Goal: Contribute content: Contribute content

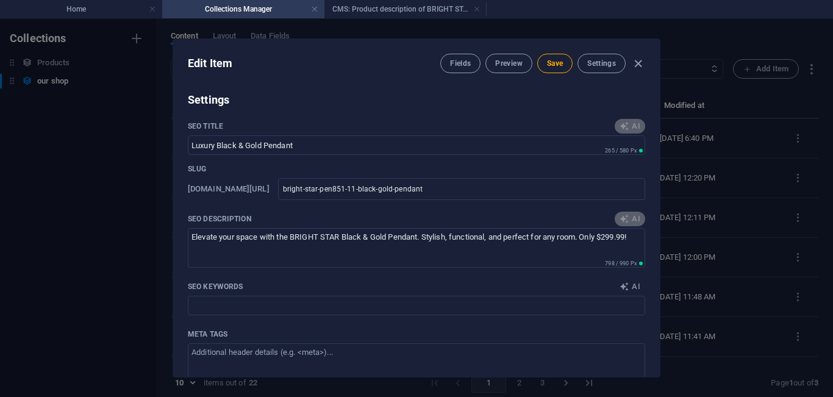
type input "black and gold pendant, BRIGHT STAR pendant light, modern pendant lighting, ele…"
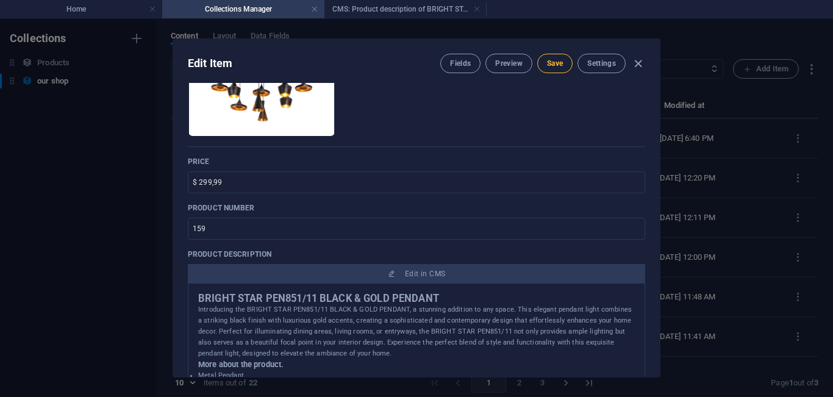
scroll to position [213, 0]
click at [563, 61] on button "Save" at bounding box center [554, 64] width 35 height 20
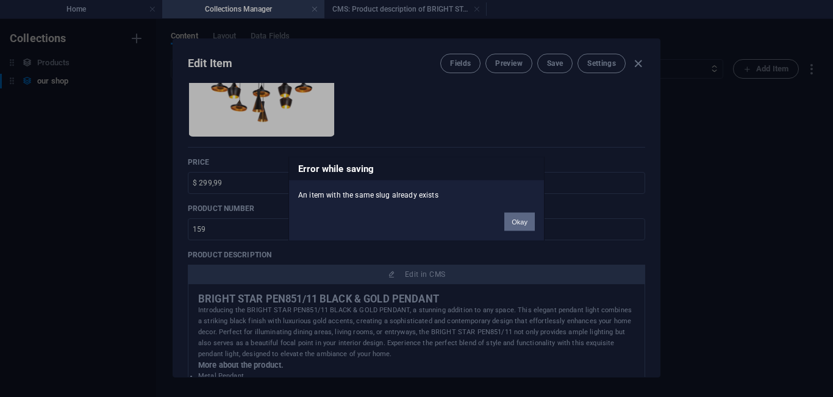
click at [515, 229] on button "Okay" at bounding box center [519, 221] width 30 height 18
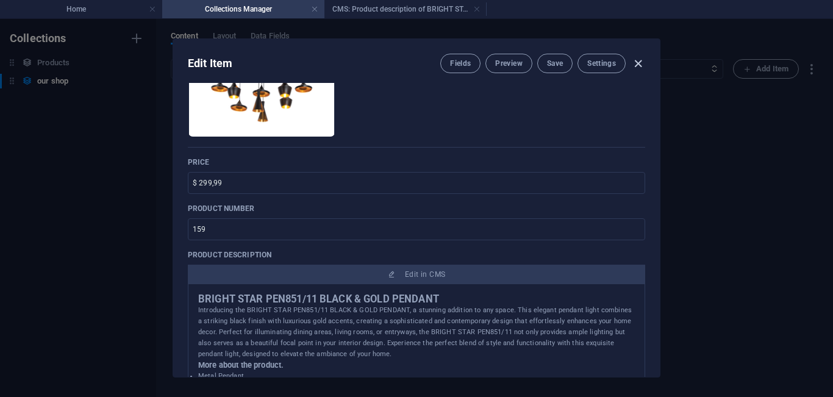
click at [640, 57] on icon "button" at bounding box center [638, 64] width 14 height 14
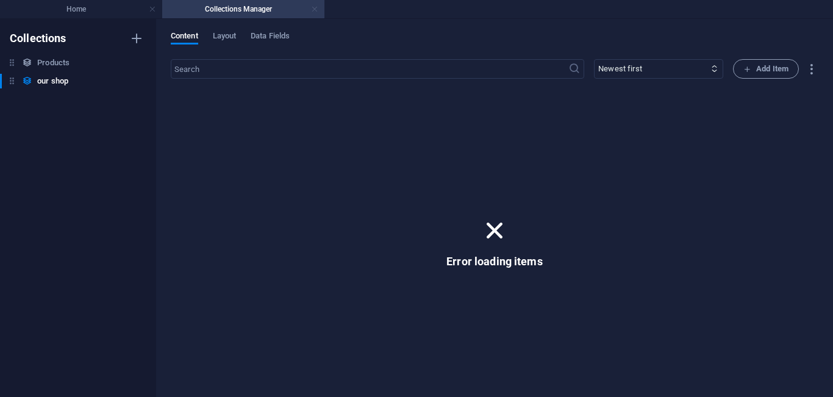
click at [313, 9] on link at bounding box center [314, 10] width 7 height 12
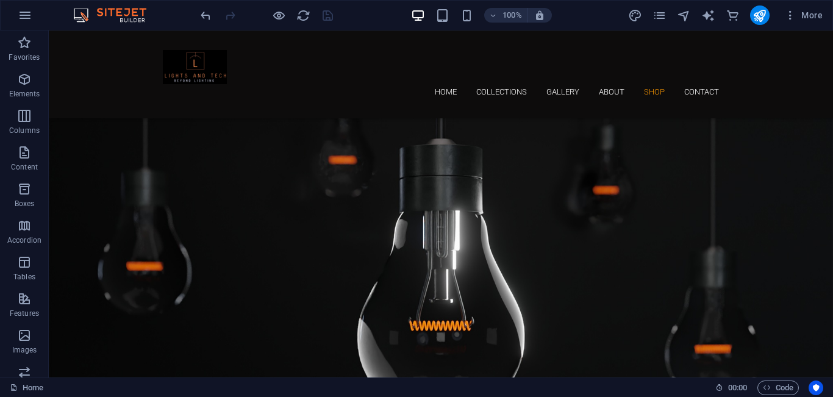
scroll to position [3769, 0]
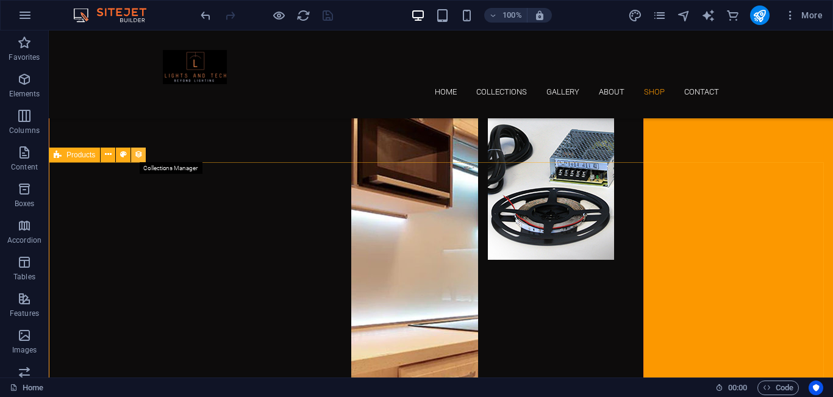
click at [138, 154] on icon at bounding box center [138, 154] width 9 height 13
select select "createdAt_DESC"
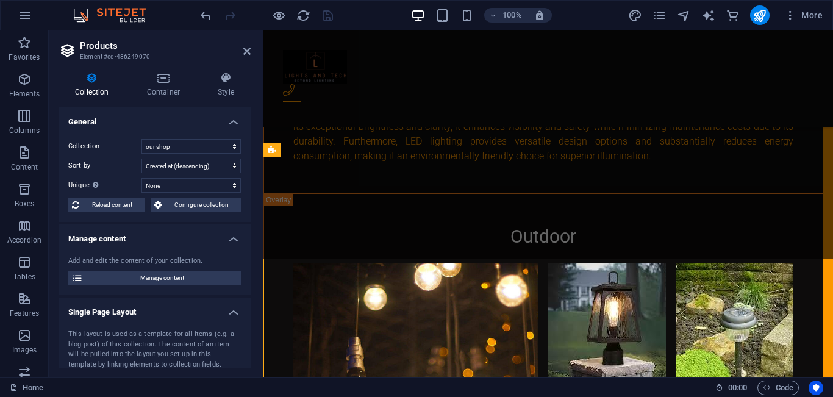
scroll to position [3672, 0]
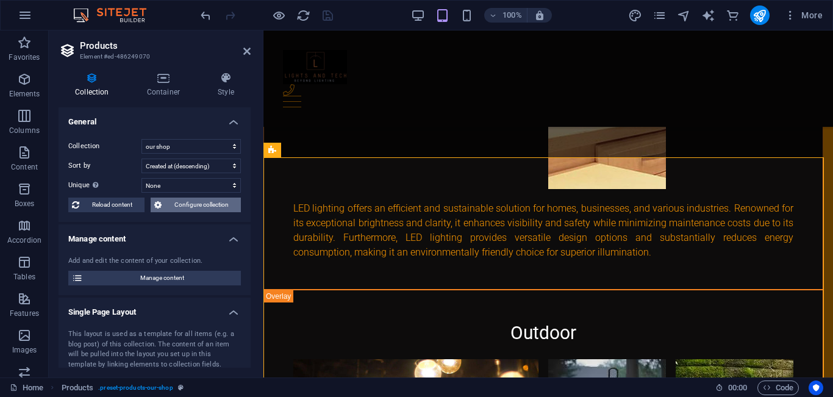
click at [198, 203] on span "Configure collection" at bounding box center [201, 205] width 72 height 15
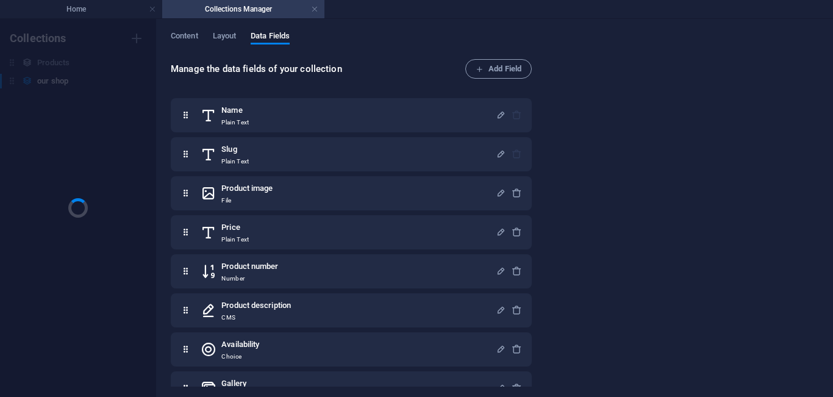
scroll to position [0, 0]
click at [30, 85] on icon at bounding box center [27, 81] width 10 height 10
click at [176, 40] on span "Content" at bounding box center [184, 37] width 27 height 17
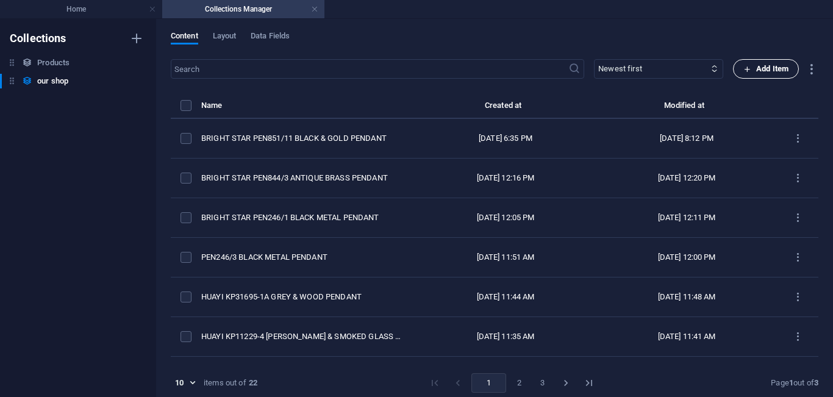
click at [756, 68] on span "Add Item" at bounding box center [765, 69] width 45 height 15
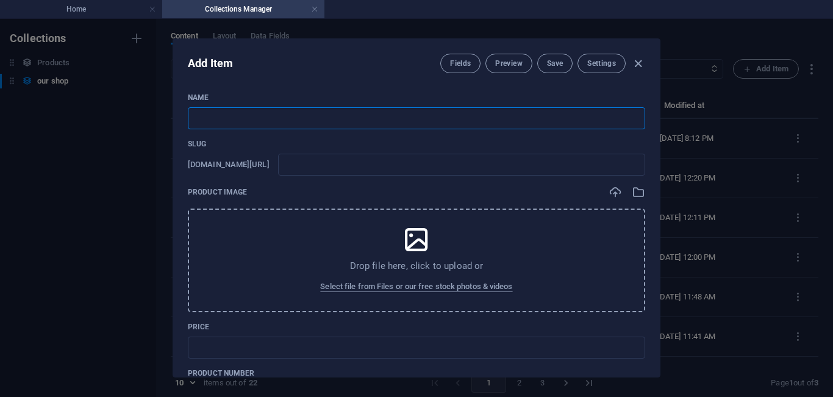
paste input "BRIGHT STAR PEN837 BLACK METAL & WOOD PENDANT"
type input "BRIGHT STAR PEN837 BLACK METAL & WOOD PENDANT"
type input "bright-star-pen837-black-metal-wood-pendant"
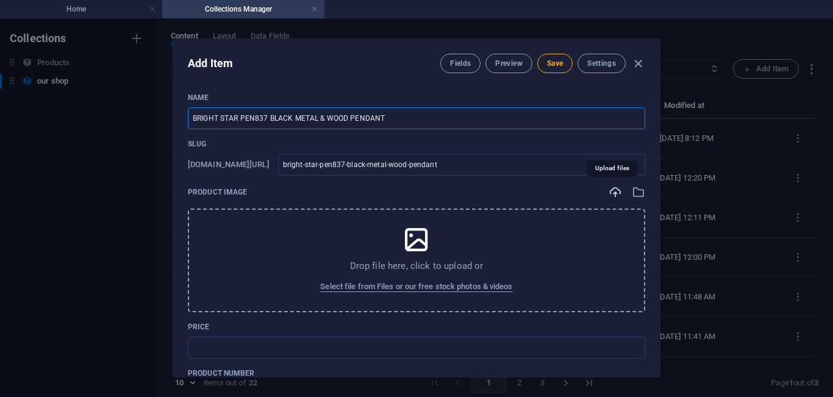
type input "BRIGHT STAR PEN837 BLACK METAL & WOOD PENDANT"
click at [614, 194] on icon "button" at bounding box center [614, 191] width 13 height 13
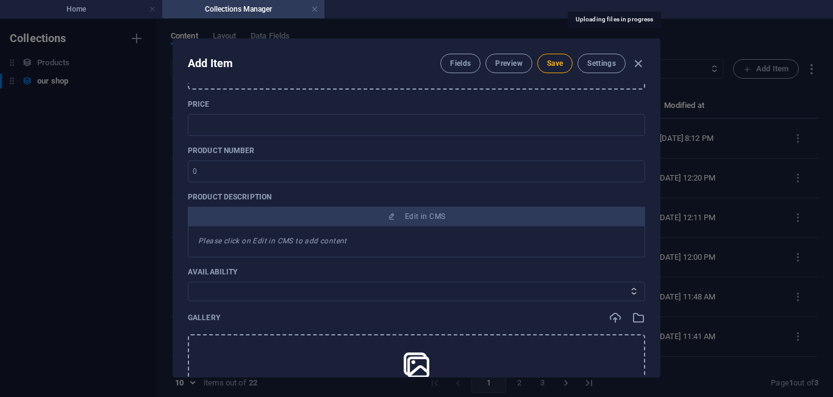
scroll to position [206, 0]
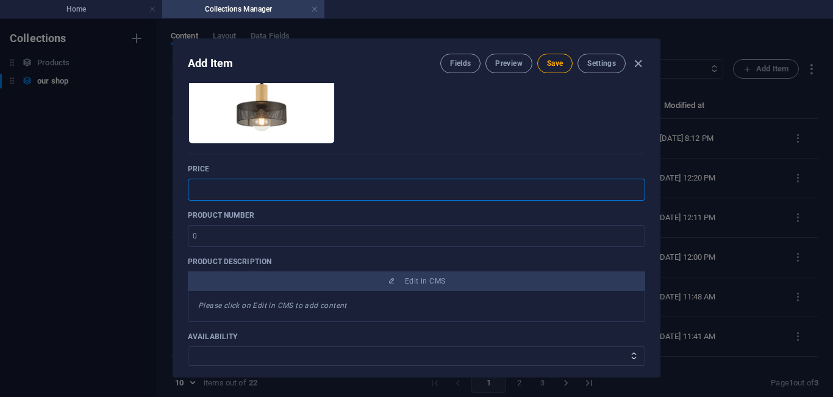
click at [284, 191] on input "text" at bounding box center [416, 190] width 457 height 22
click at [201, 189] on input "$ 4,99" at bounding box center [416, 190] width 457 height 22
type input "$ 39,99"
click at [630, 233] on input "1" at bounding box center [416, 236] width 457 height 22
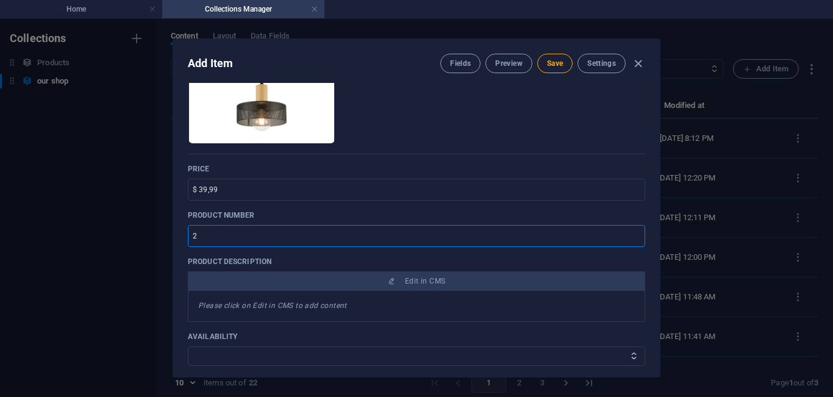
click at [630, 233] on input "2" at bounding box center [416, 236] width 457 height 22
click at [630, 233] on input "3" at bounding box center [416, 236] width 457 height 22
type input "30"
click at [625, 236] on input "30" at bounding box center [416, 236] width 457 height 22
click at [558, 66] on span "Save" at bounding box center [555, 64] width 16 height 10
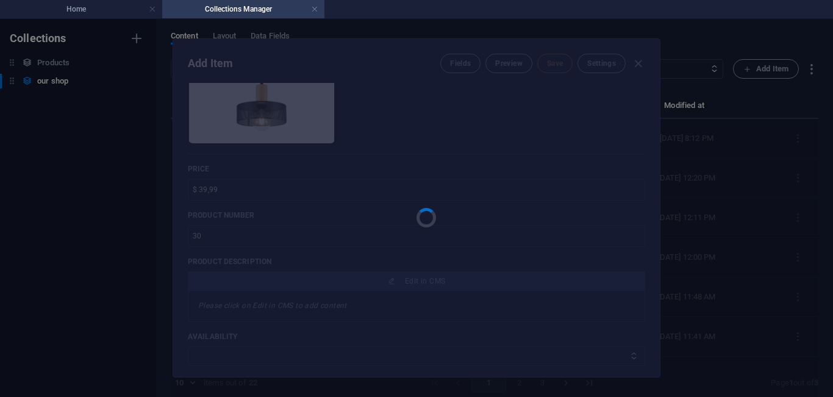
type input "bright-star-pen837-black-metal-wood-pendant"
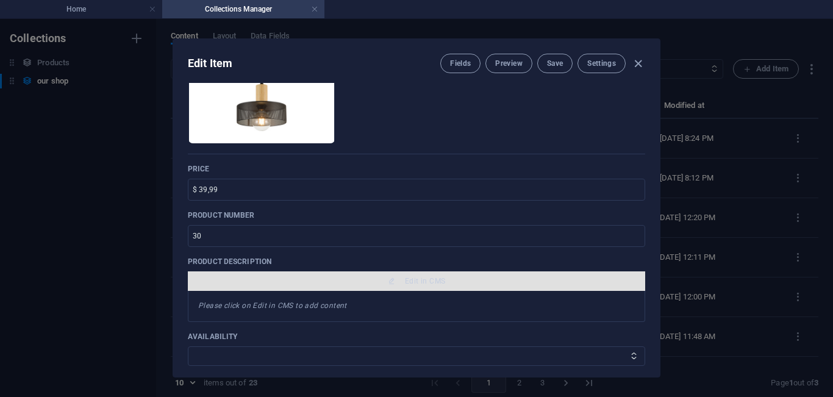
click at [422, 284] on span "Edit in CMS" at bounding box center [425, 281] width 40 height 10
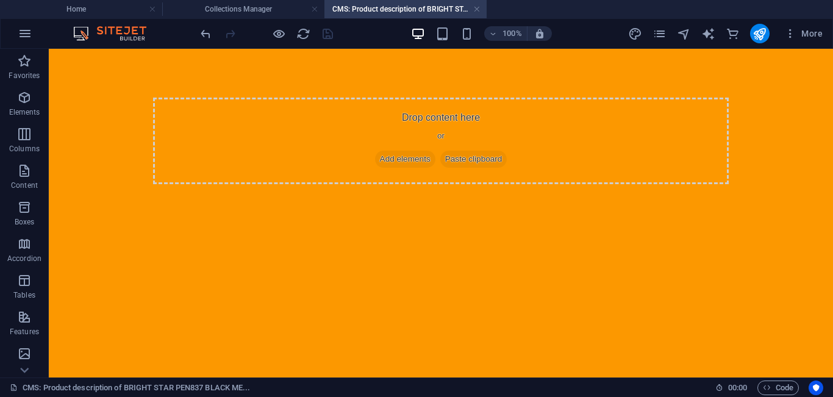
scroll to position [0, 0]
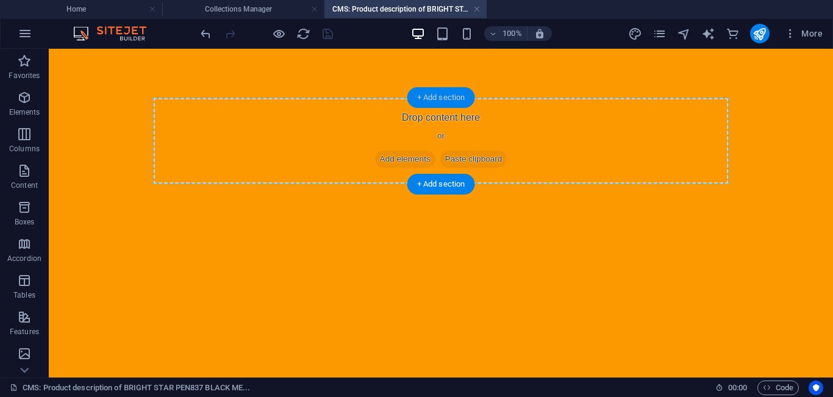
click at [440, 101] on div "+ Add section" at bounding box center [441, 97] width 68 height 21
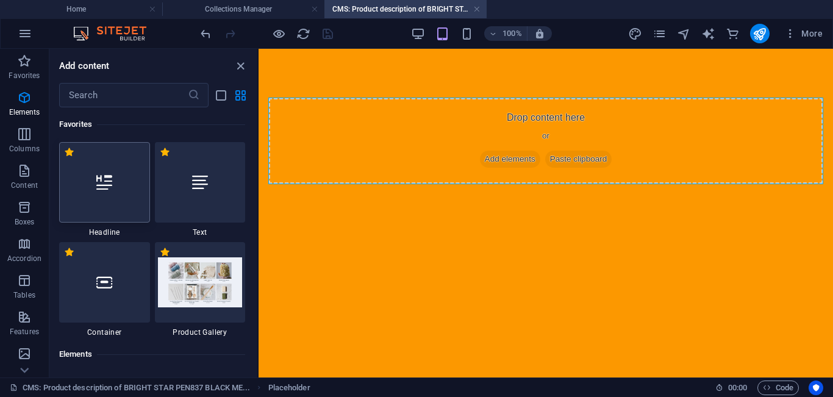
click at [113, 208] on div at bounding box center [104, 182] width 91 height 80
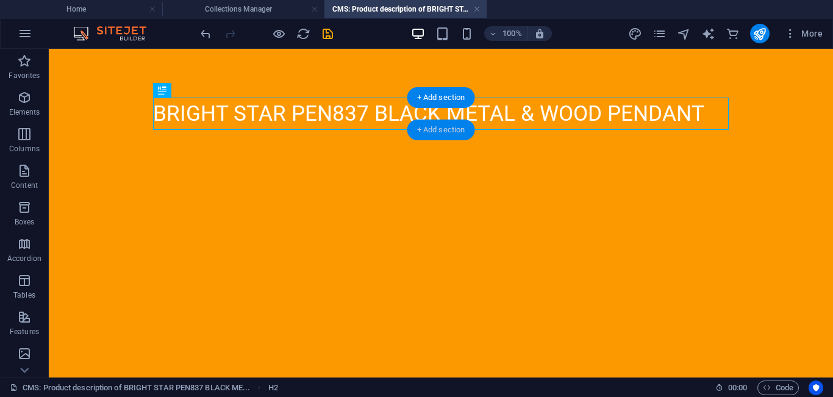
click at [445, 126] on div "+ Add section" at bounding box center [441, 129] width 68 height 21
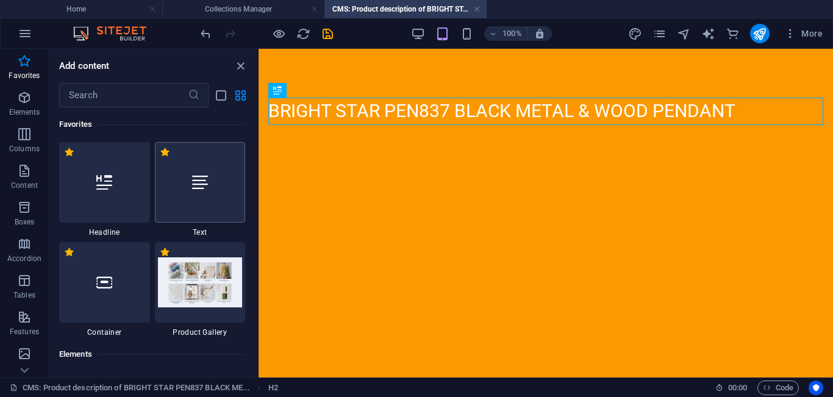
click at [194, 205] on div at bounding box center [200, 182] width 91 height 80
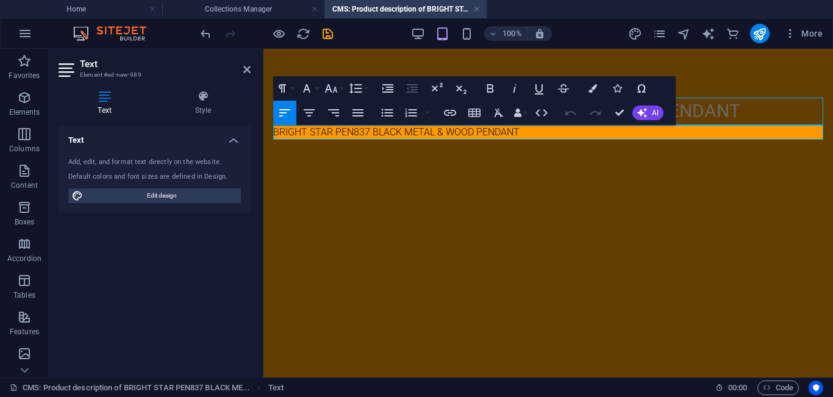
scroll to position [190, 5]
click at [641, 113] on icon "button" at bounding box center [642, 113] width 10 height 10
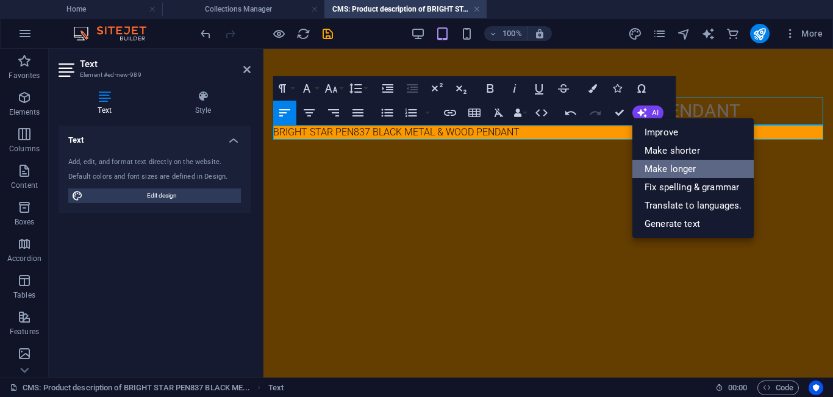
click at [682, 163] on link "Make longer" at bounding box center [692, 169] width 121 height 18
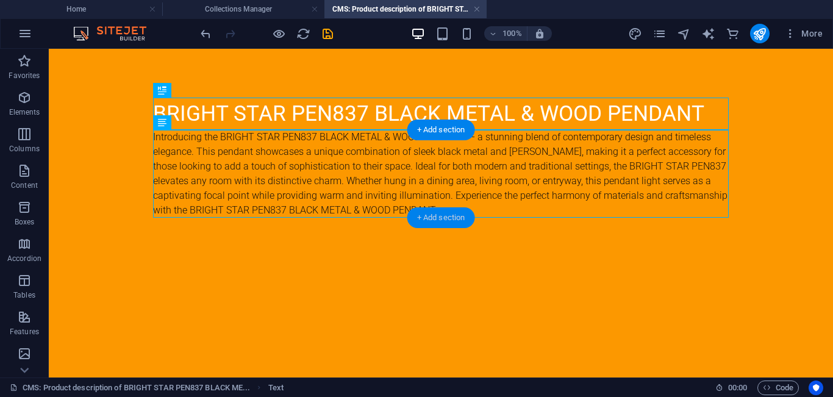
drag, startPoint x: 427, startPoint y: 219, endPoint x: 79, endPoint y: 124, distance: 360.7
click at [427, 219] on div "+ Add section" at bounding box center [441, 217] width 68 height 21
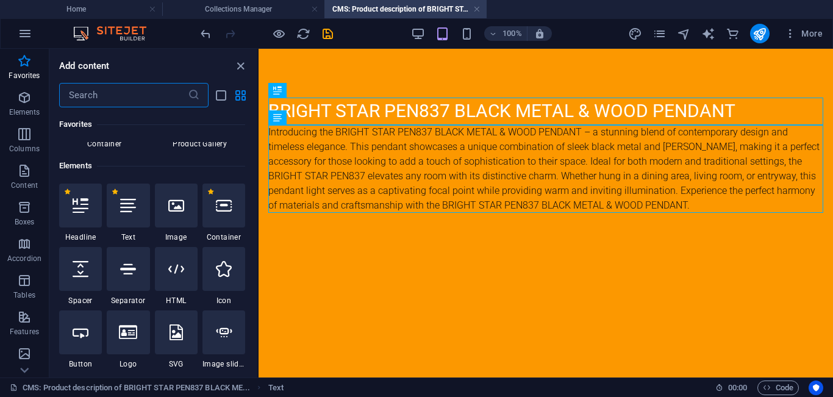
scroll to position [0, 0]
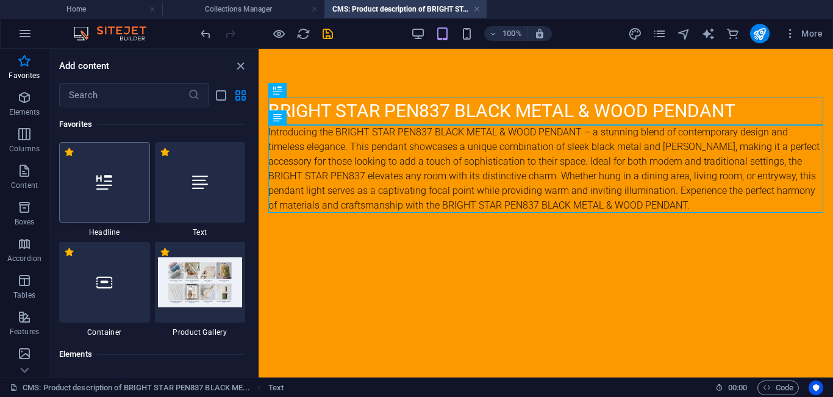
click at [119, 202] on div at bounding box center [104, 182] width 91 height 80
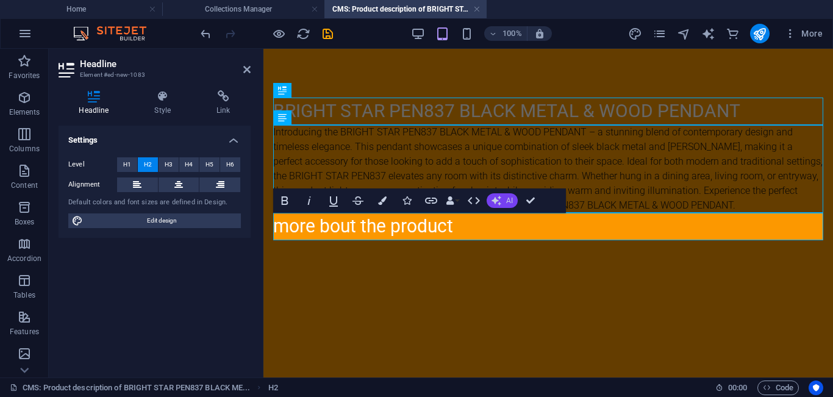
click at [501, 200] on icon "button" at bounding box center [496, 201] width 10 height 10
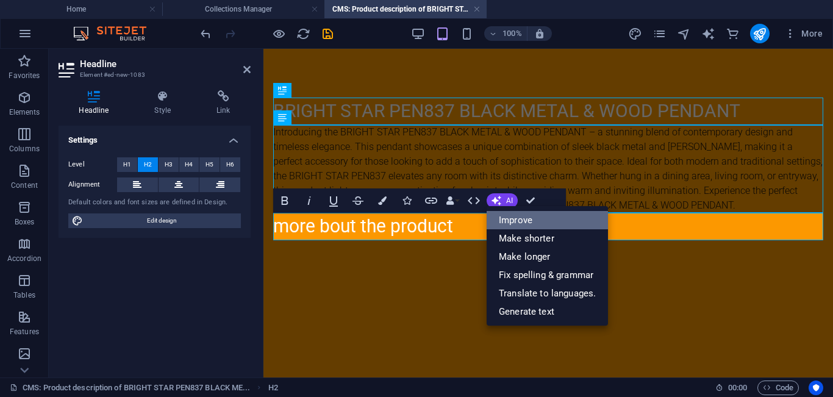
click at [555, 228] on link "Improve" at bounding box center [546, 220] width 121 height 18
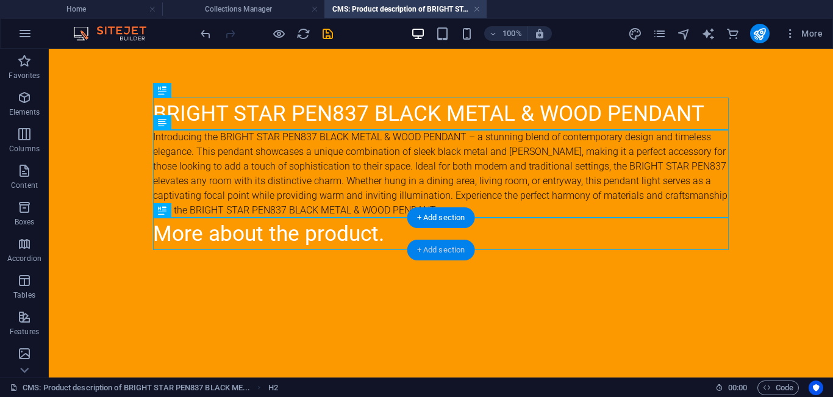
click at [424, 249] on div "+ Add section" at bounding box center [441, 250] width 68 height 21
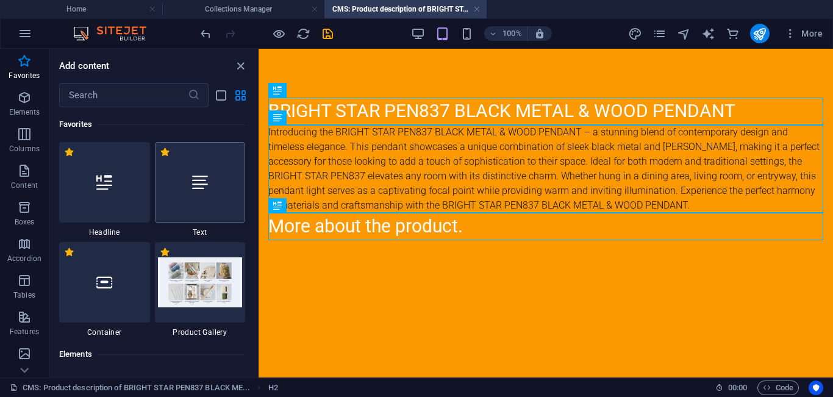
click at [199, 196] on div at bounding box center [200, 182] width 91 height 80
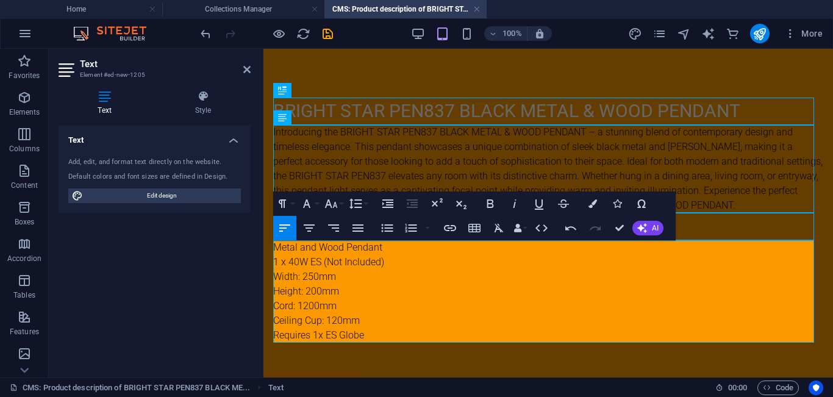
scroll to position [1118, 4]
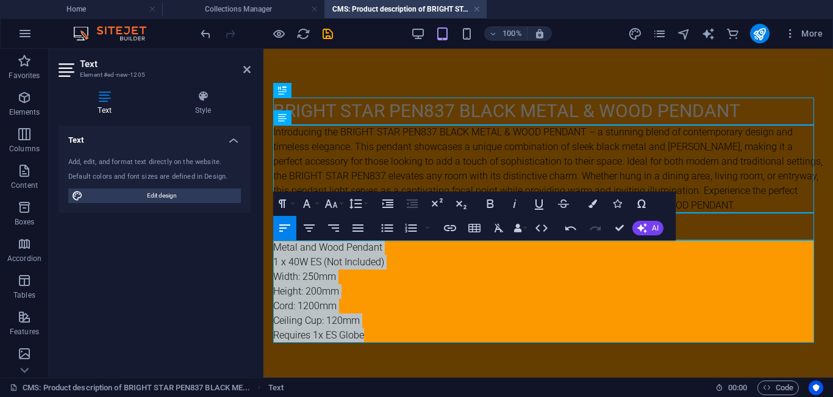
drag, startPoint x: 379, startPoint y: 335, endPoint x: 270, endPoint y: 247, distance: 140.0
click at [270, 247] on div "BRIGHT STAR PEN837 BLACK METAL & WOOD PENDANT Introducing the BRIGHT STAR PEN83…" at bounding box center [547, 220] width 569 height 343
click at [382, 224] on icon "button" at bounding box center [388, 228] width 12 height 8
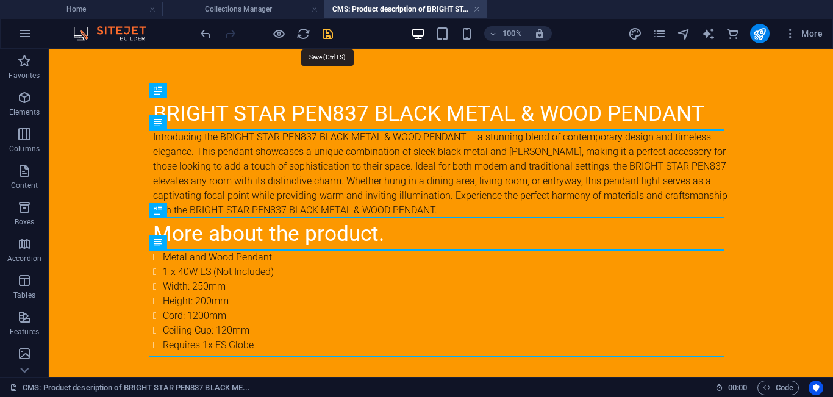
click at [330, 31] on icon "save" at bounding box center [328, 34] width 14 height 14
click at [271, 7] on h4 "Collections Manager" at bounding box center [243, 8] width 162 height 13
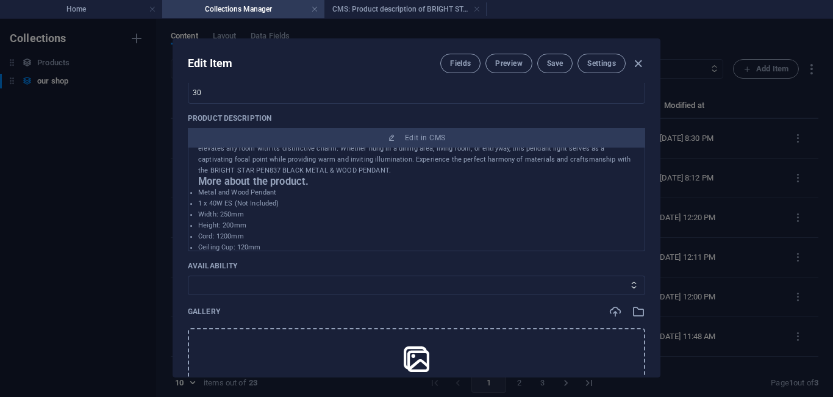
scroll to position [59, 0]
click at [580, 280] on select "In stock Out of stock" at bounding box center [416, 286] width 457 height 20
select select "In stock"
click at [188, 276] on select "In stock Out of stock" at bounding box center [416, 286] width 457 height 20
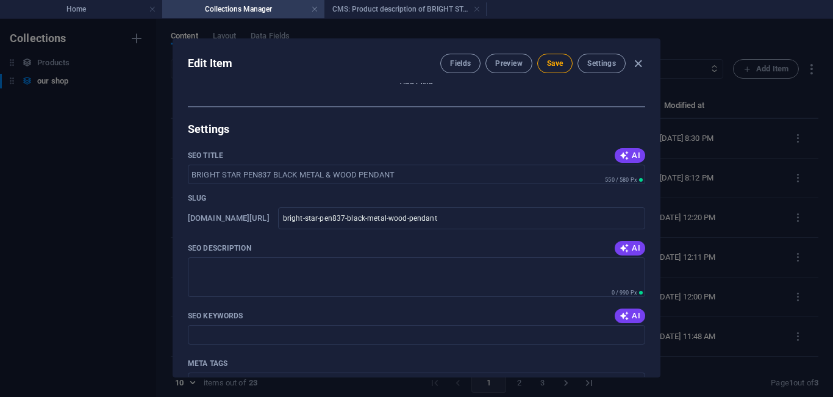
scroll to position [735, 0]
click at [627, 240] on button "AI" at bounding box center [630, 247] width 30 height 15
type textarea "Illuminate your space with the BRIGHT STAR PEN837 pendant, blending black metal…"
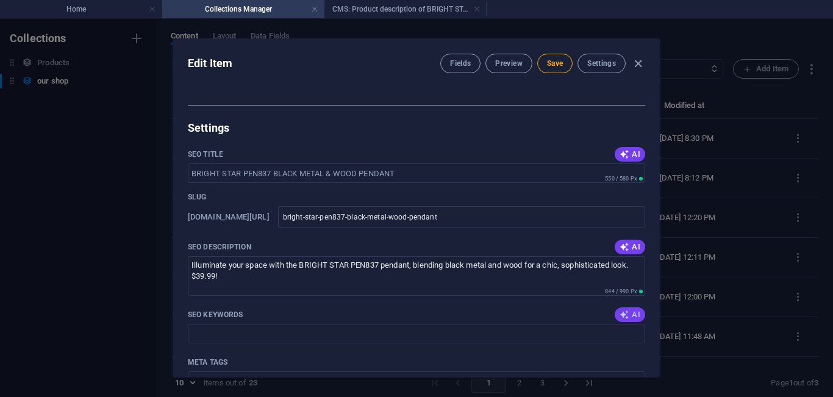
click at [622, 314] on icon "button" at bounding box center [624, 315] width 10 height 10
type input "black metal wood pendant, contemporary pendant lighting, elegant pendant light,…"
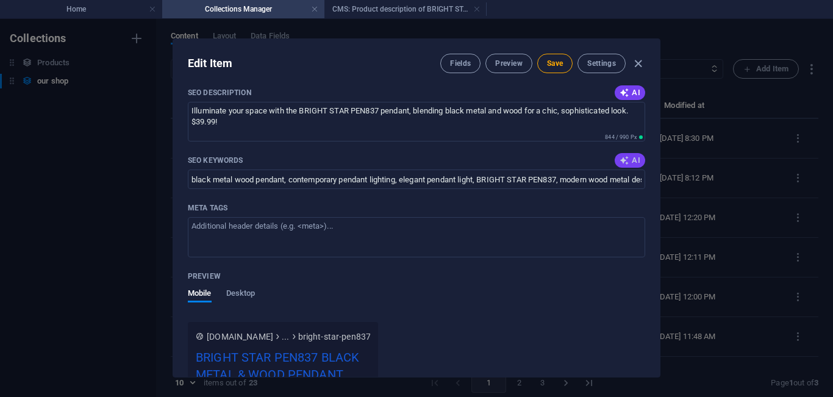
scroll to position [889, 0]
click at [563, 62] on button "Save" at bounding box center [554, 64] width 35 height 20
click at [636, 61] on icon "button" at bounding box center [638, 64] width 14 height 14
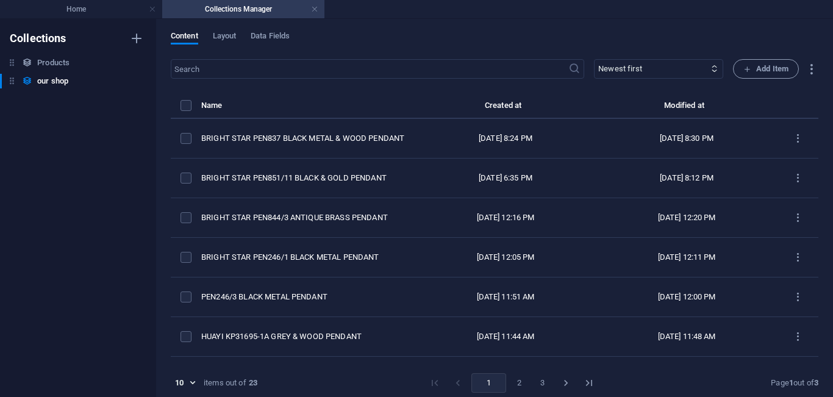
type input "bright-star-pen837-black-metal-wood-pendant"
click at [743, 65] on icon "button" at bounding box center [747, 69] width 8 height 8
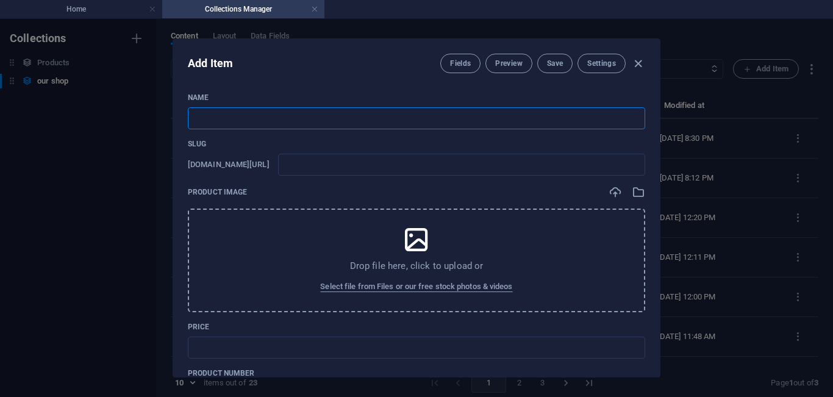
click at [263, 115] on input "text" at bounding box center [416, 118] width 457 height 22
paste input "BRIGHT STAR PEN849/11 [PERSON_NAME] PENDANT"
type input "BRIGHT STAR PEN849/11 [PERSON_NAME] PENDANT"
type input "bright-star-pen849-11-amber-glass-pendant"
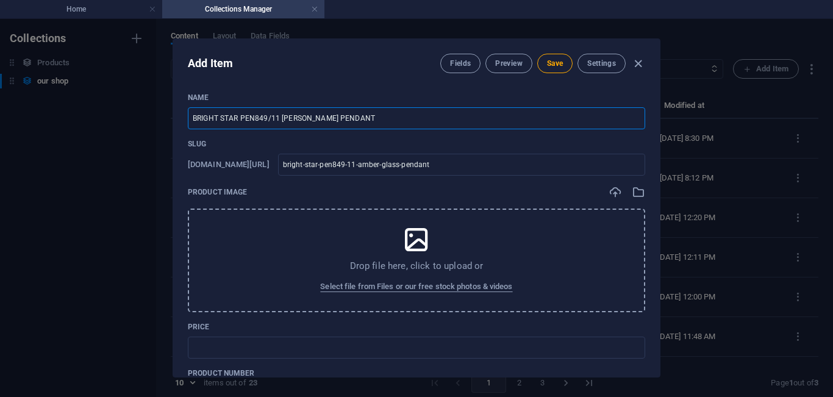
scroll to position [36, 0]
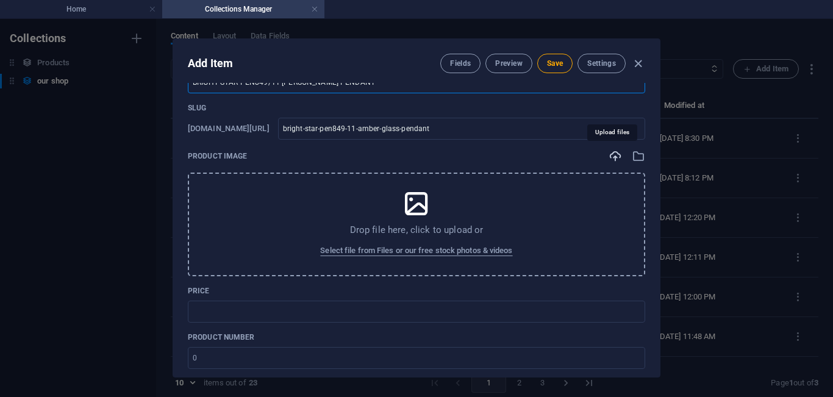
type input "BRIGHT STAR PEN849/11 [PERSON_NAME] PENDANT"
click at [608, 155] on icon "button" at bounding box center [614, 155] width 13 height 13
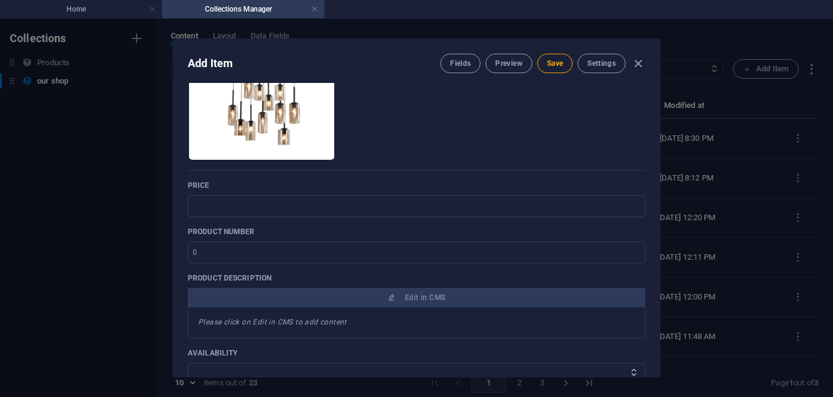
scroll to position [190, 0]
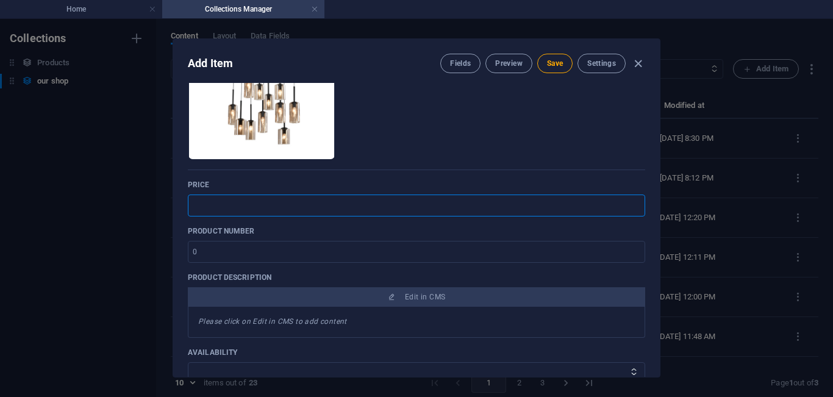
click at [223, 207] on input "text" at bounding box center [416, 205] width 457 height 22
click at [243, 196] on input "text" at bounding box center [416, 205] width 457 height 22
click at [210, 206] on input "$ 119,99" at bounding box center [416, 205] width 457 height 22
type input "$ 239,99"
click at [629, 248] on input "1" at bounding box center [416, 252] width 457 height 22
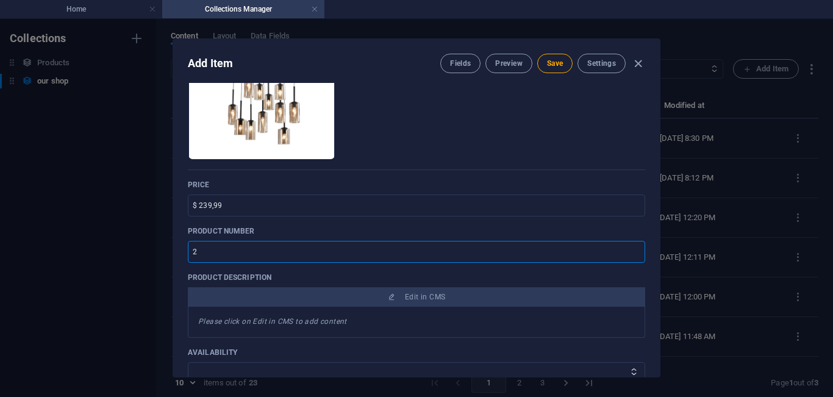
click at [629, 248] on input "2" at bounding box center [416, 252] width 457 height 22
click at [629, 248] on input "3" at bounding box center [416, 252] width 457 height 22
click at [629, 248] on input "4" at bounding box center [416, 252] width 457 height 22
click at [629, 248] on input "5" at bounding box center [416, 252] width 457 height 22
click at [629, 248] on input "20" at bounding box center [416, 252] width 457 height 22
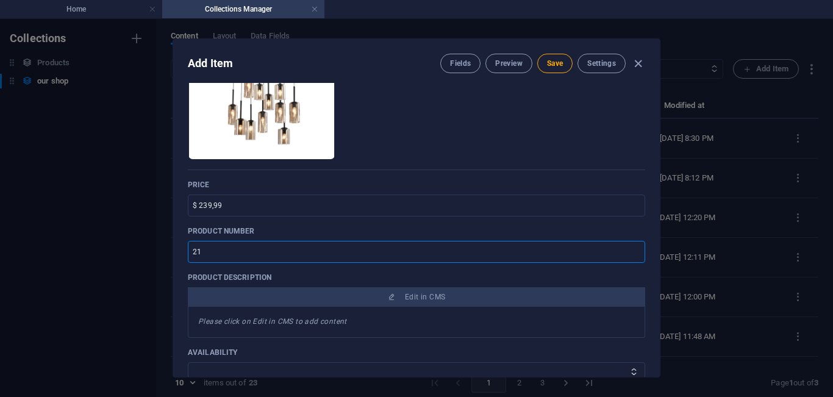
click at [629, 248] on input "21" at bounding box center [416, 252] width 457 height 22
click at [629, 248] on input "22" at bounding box center [416, 252] width 457 height 22
click at [629, 248] on input "23" at bounding box center [416, 252] width 457 height 22
click at [630, 248] on input "68" at bounding box center [416, 252] width 457 height 22
click at [630, 248] on input "106" at bounding box center [416, 252] width 457 height 22
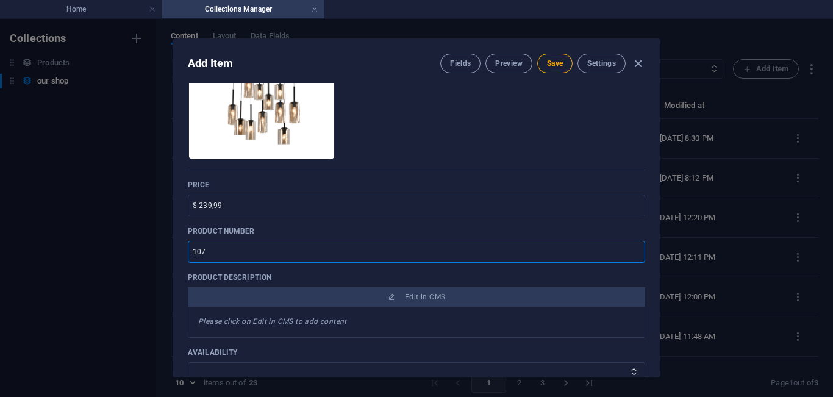
click at [630, 248] on input "107" at bounding box center [416, 252] width 457 height 22
click at [630, 248] on input "108" at bounding box center [416, 252] width 457 height 22
click at [630, 248] on input "109" at bounding box center [416, 252] width 457 height 22
click at [630, 248] on input "110" at bounding box center [416, 252] width 457 height 22
click at [630, 248] on input "111" at bounding box center [416, 252] width 457 height 22
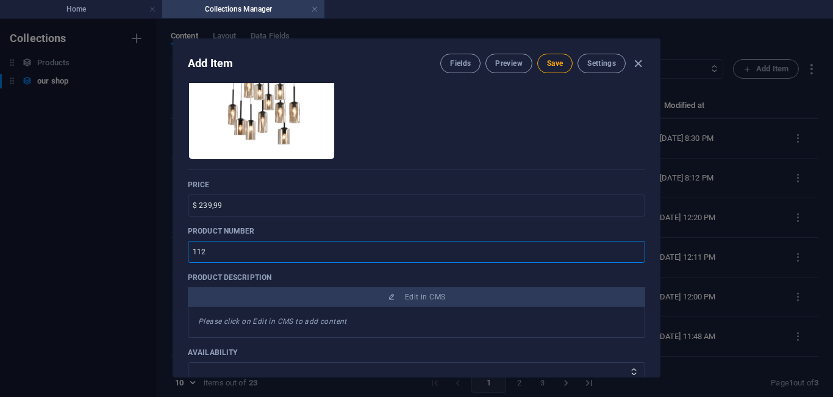
click at [630, 248] on input "112" at bounding box center [416, 252] width 457 height 22
click at [630, 248] on input "113" at bounding box center [416, 252] width 457 height 22
click at [630, 248] on input "114" at bounding box center [416, 252] width 457 height 22
click at [630, 248] on input "115" at bounding box center [416, 252] width 457 height 22
click at [630, 248] on input "116" at bounding box center [416, 252] width 457 height 22
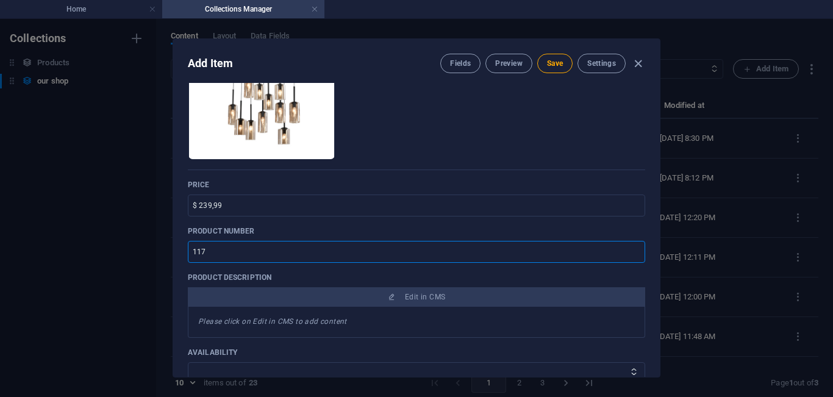
click at [630, 248] on input "117" at bounding box center [416, 252] width 457 height 22
type input "118"
click at [630, 248] on input "118" at bounding box center [416, 252] width 457 height 22
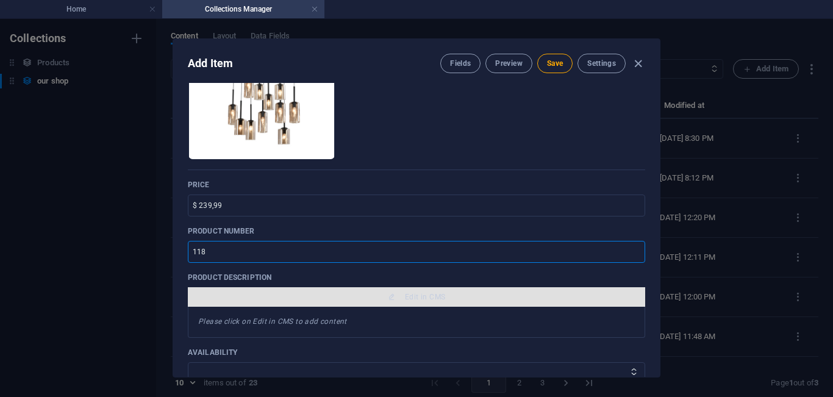
click at [415, 301] on span "Edit in CMS" at bounding box center [425, 297] width 40 height 10
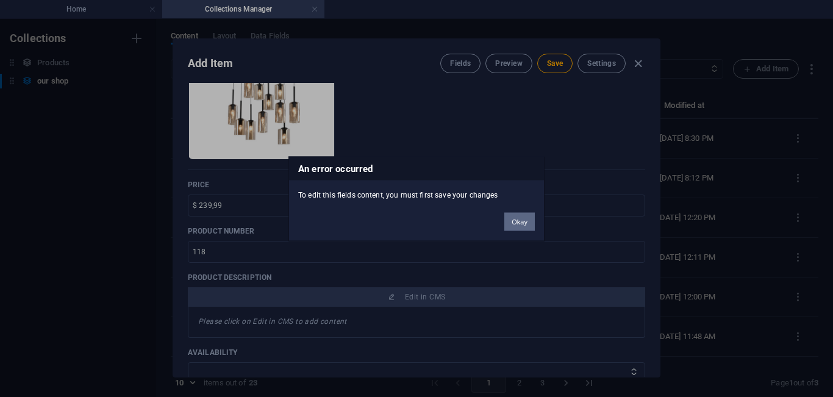
click at [516, 221] on button "Okay" at bounding box center [519, 221] width 30 height 18
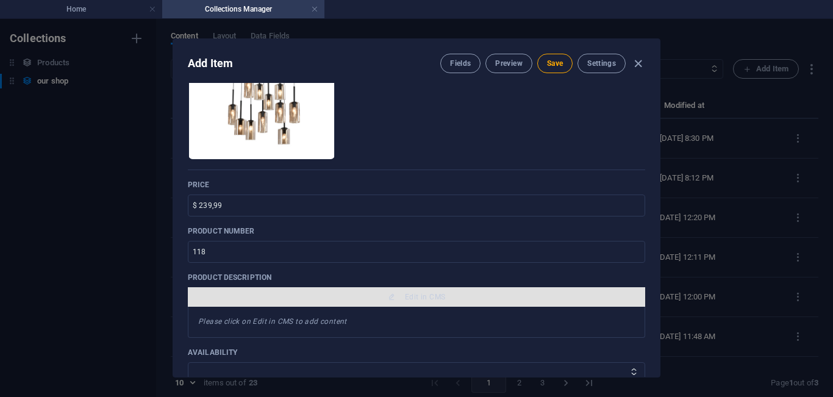
click at [427, 296] on span "Edit in CMS" at bounding box center [425, 297] width 40 height 10
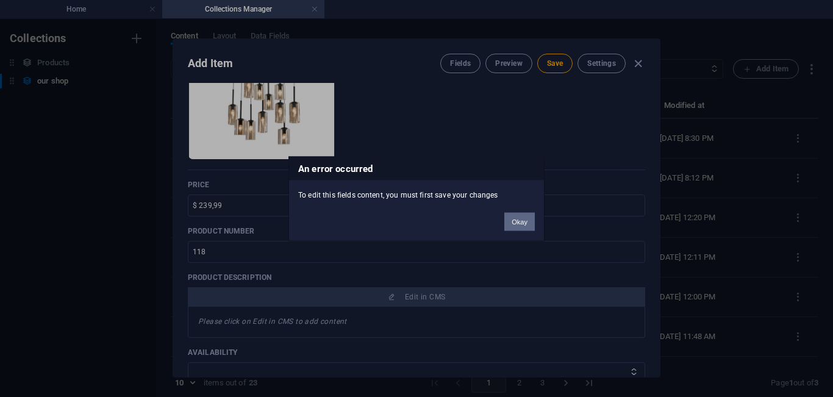
click at [508, 215] on button "Okay" at bounding box center [519, 221] width 30 height 18
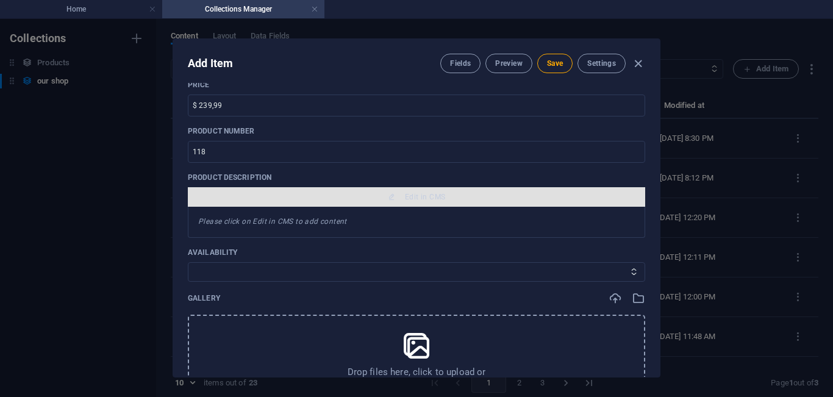
scroll to position [290, 0]
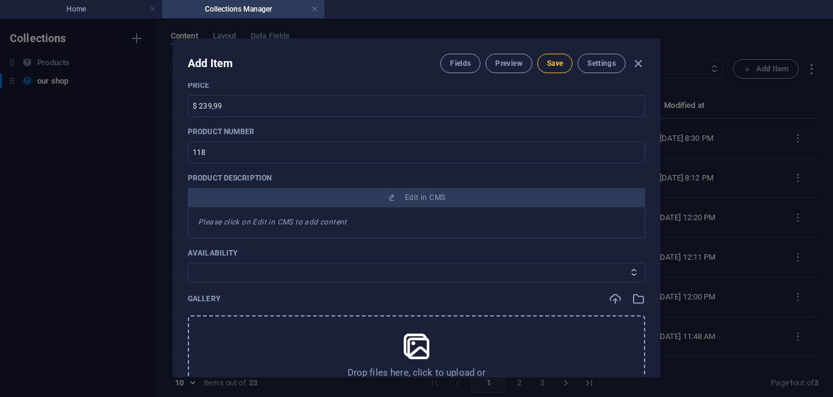
click at [553, 63] on span "Save" at bounding box center [555, 64] width 16 height 10
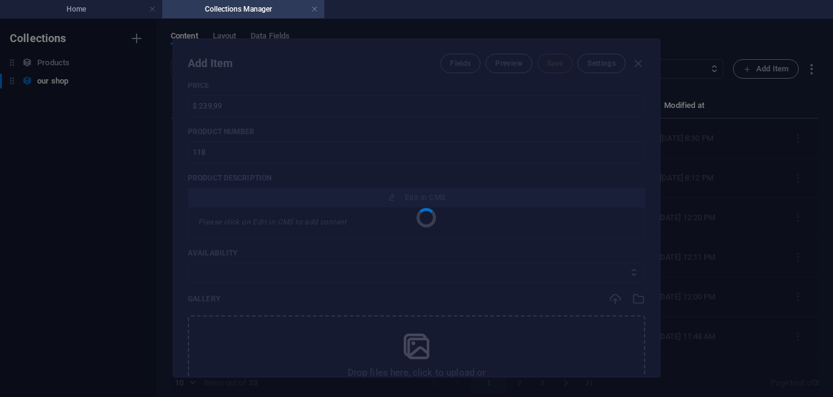
type input "bright-star-pen849-11-amber-glass-pendant"
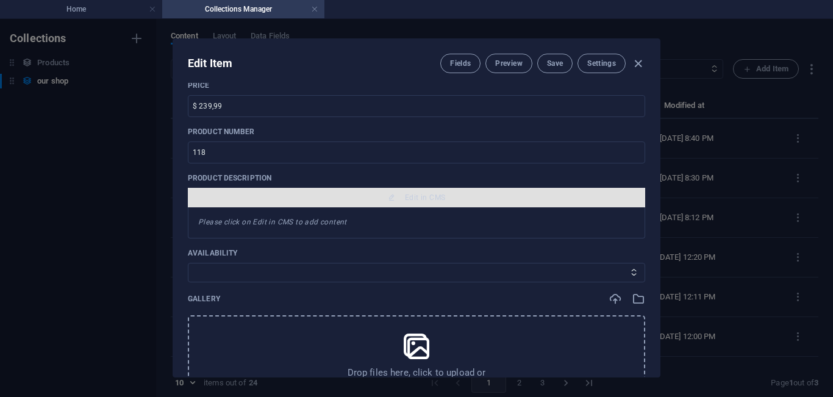
click at [418, 198] on span "Edit in CMS" at bounding box center [425, 198] width 40 height 10
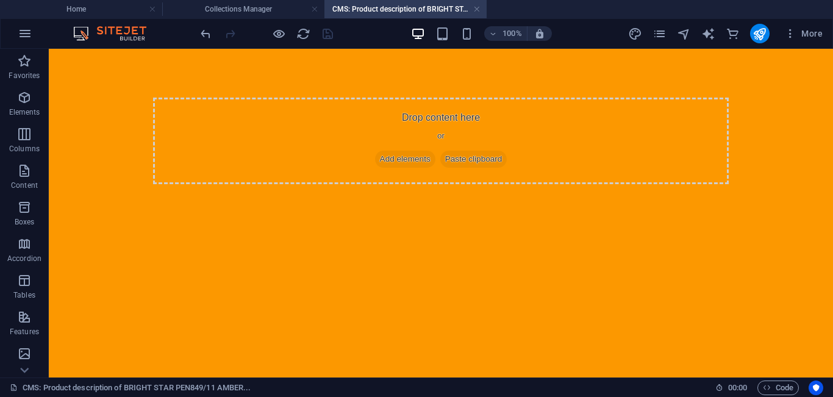
scroll to position [0, 0]
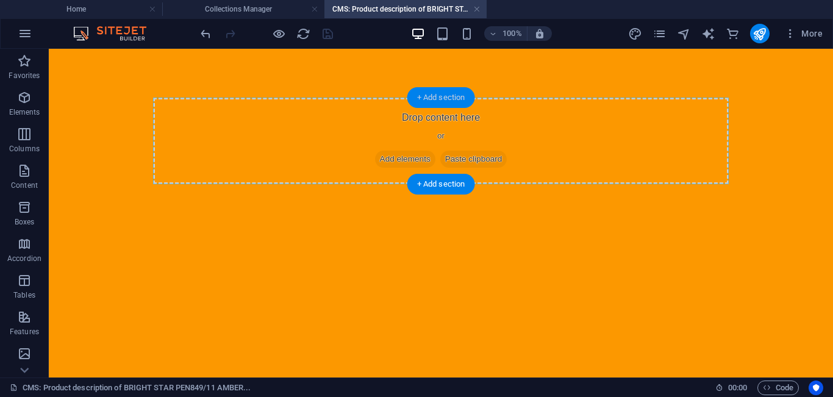
click at [431, 101] on div "+ Add section" at bounding box center [441, 97] width 68 height 21
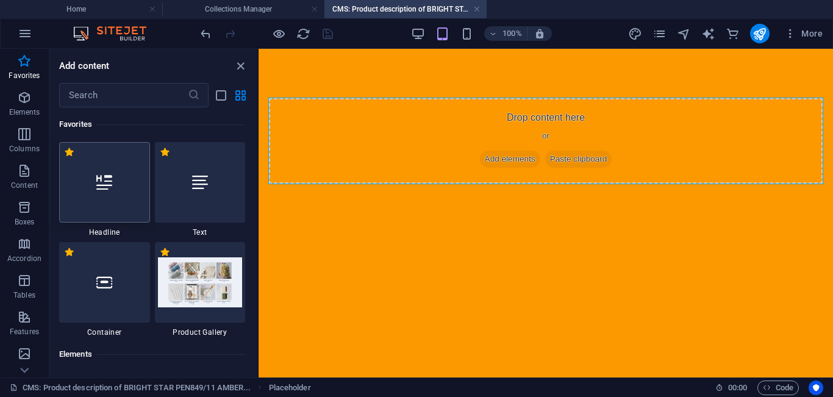
click at [126, 192] on div at bounding box center [104, 182] width 91 height 80
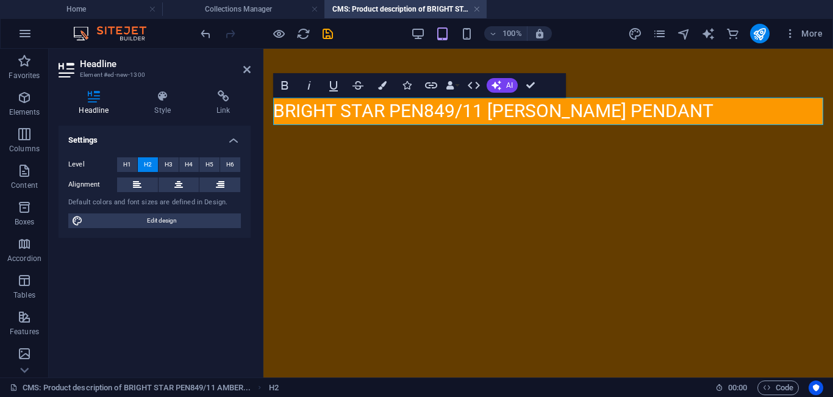
scroll to position [162, 5]
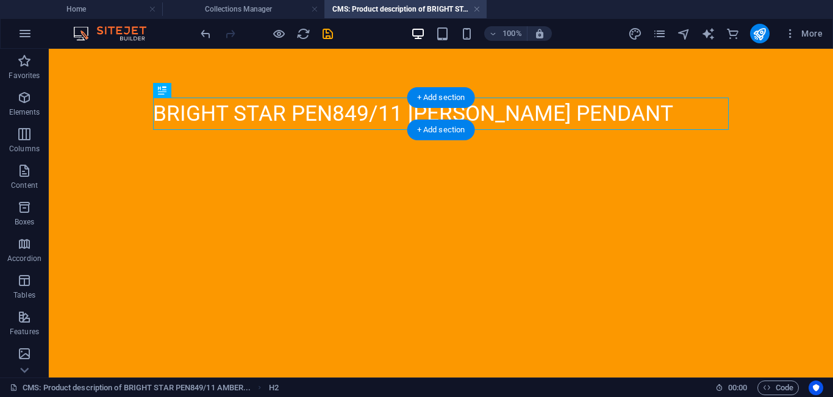
click at [434, 127] on div "+ Add section" at bounding box center [441, 129] width 68 height 21
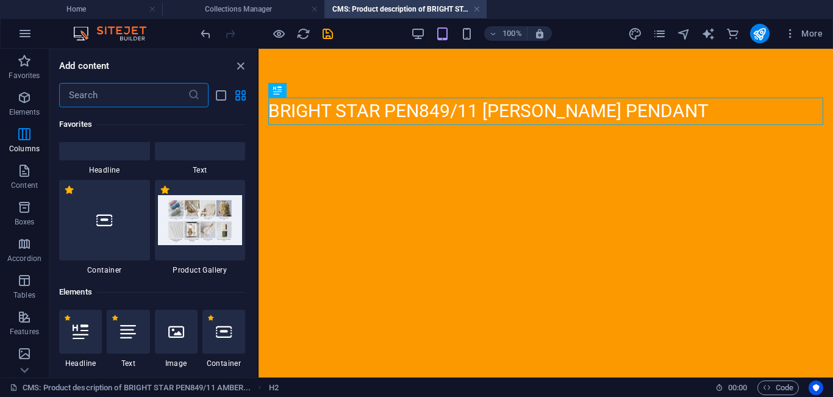
scroll to position [0, 0]
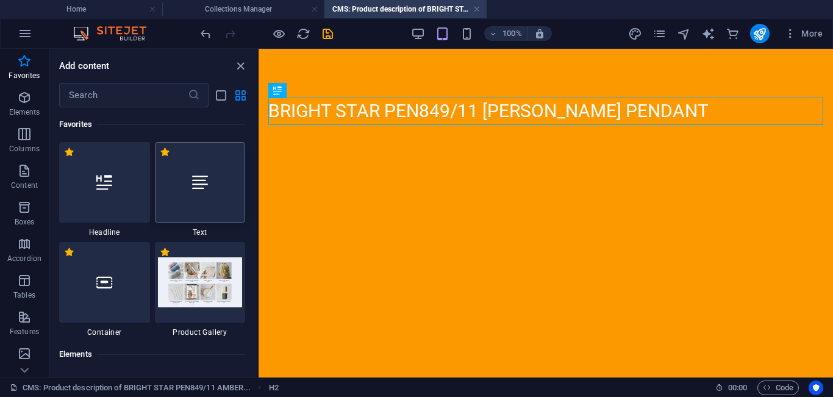
click at [207, 190] on div at bounding box center [200, 182] width 91 height 80
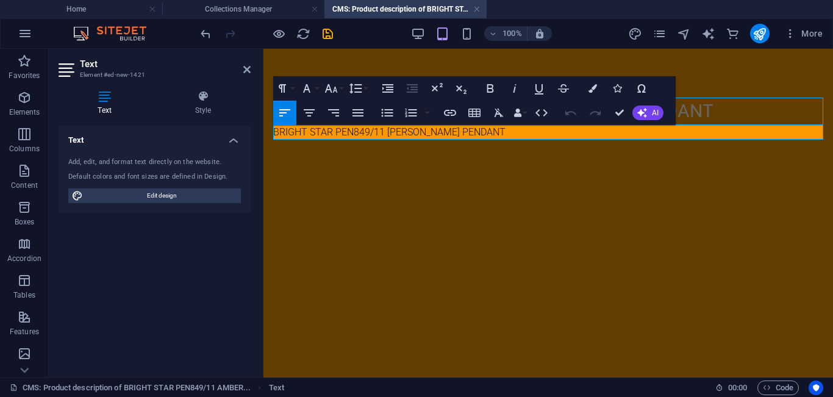
scroll to position [162, 5]
click at [652, 114] on span "AI" at bounding box center [655, 112] width 7 height 7
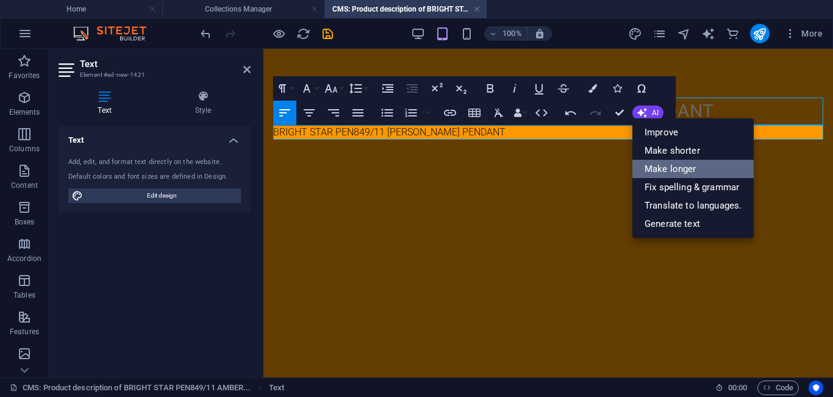
click at [689, 172] on link "Make longer" at bounding box center [692, 169] width 121 height 18
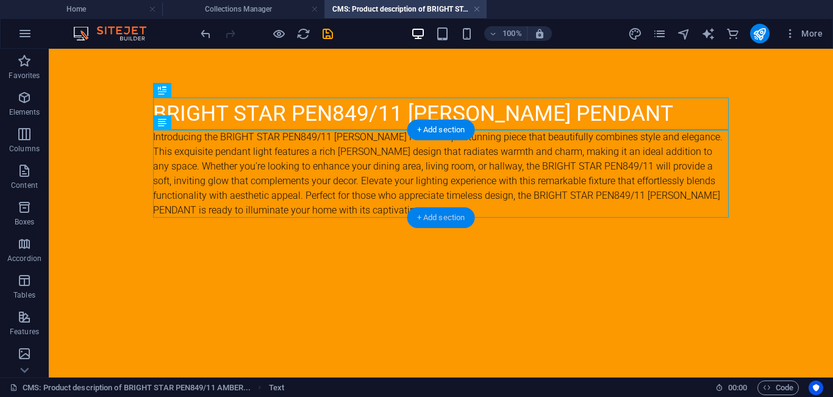
click at [418, 217] on div "+ Add section" at bounding box center [441, 217] width 68 height 21
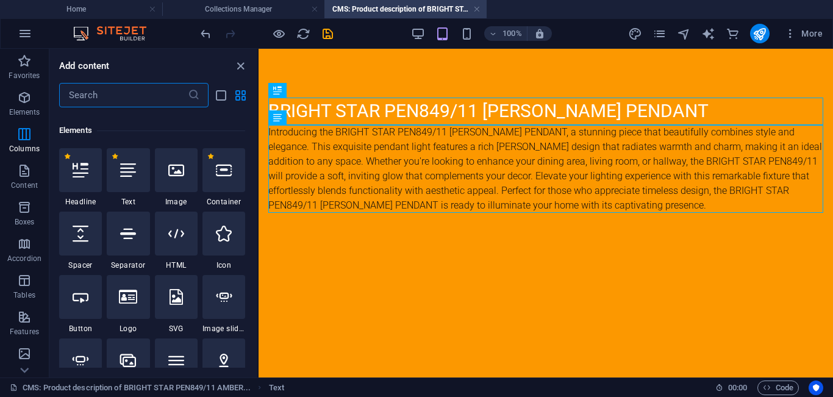
scroll to position [0, 0]
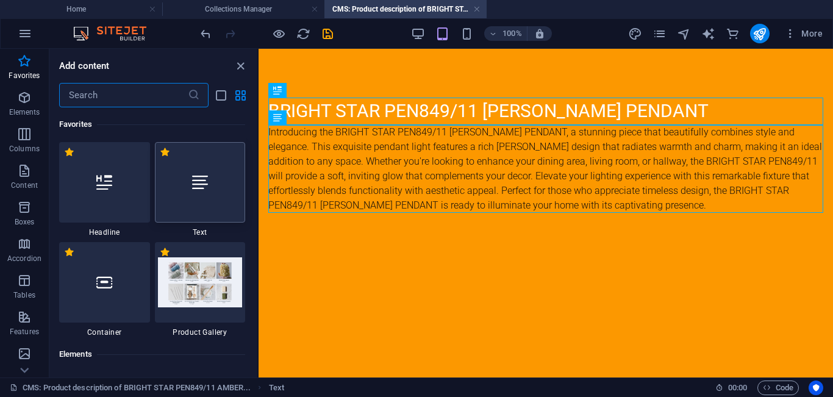
click at [199, 192] on div at bounding box center [200, 182] width 91 height 80
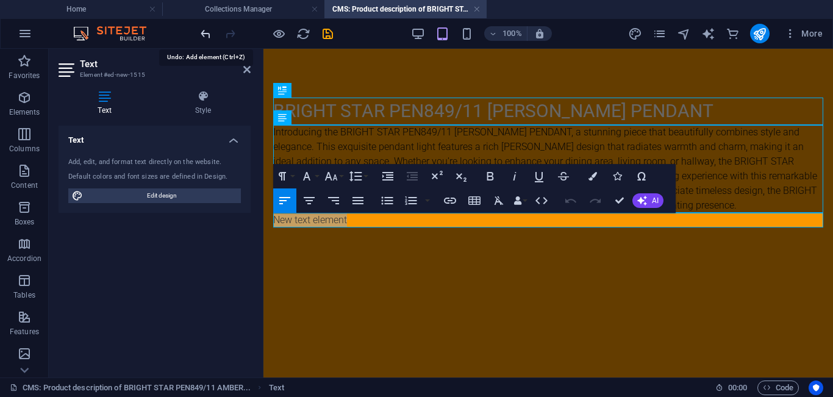
click at [200, 30] on icon "undo" at bounding box center [206, 34] width 14 height 14
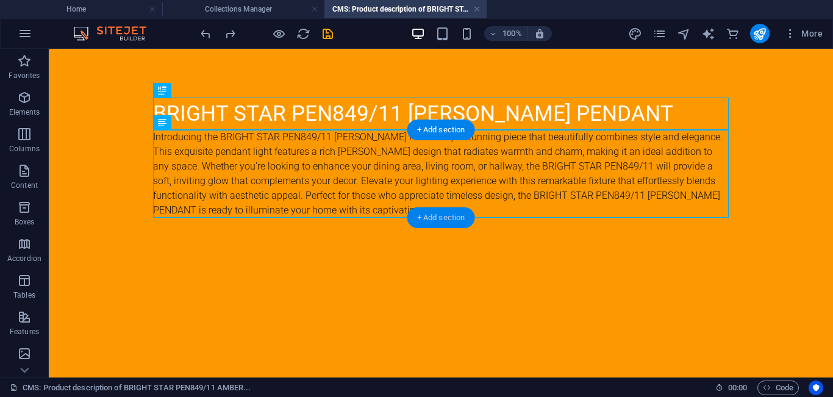
click at [434, 216] on div "+ Add section" at bounding box center [441, 217] width 68 height 21
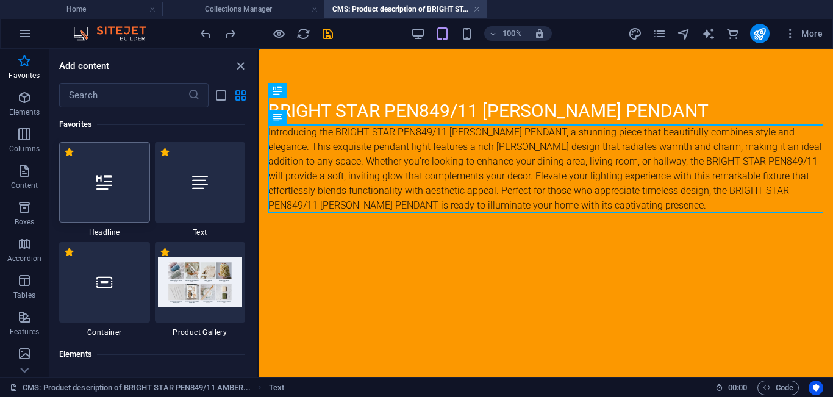
click at [87, 206] on div at bounding box center [104, 182] width 91 height 80
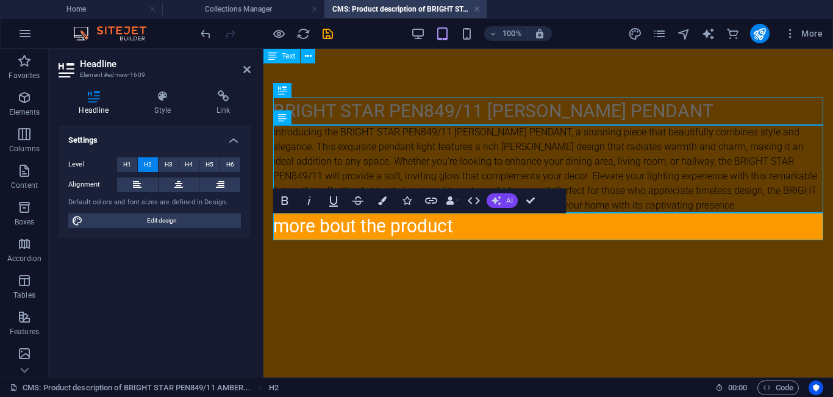
click at [504, 202] on button "AI" at bounding box center [501, 200] width 31 height 15
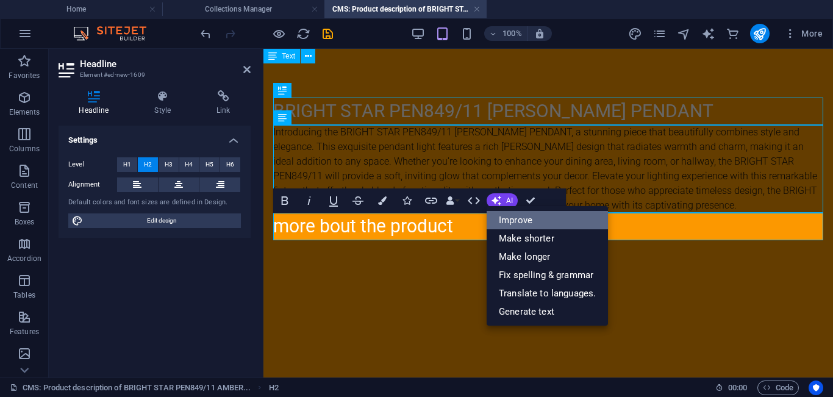
click at [529, 223] on link "Improve" at bounding box center [546, 220] width 121 height 18
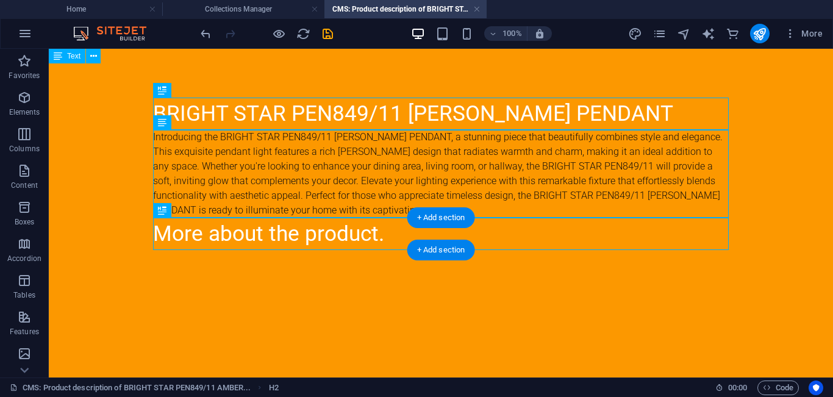
click at [440, 248] on div "+ Add section" at bounding box center [441, 250] width 68 height 21
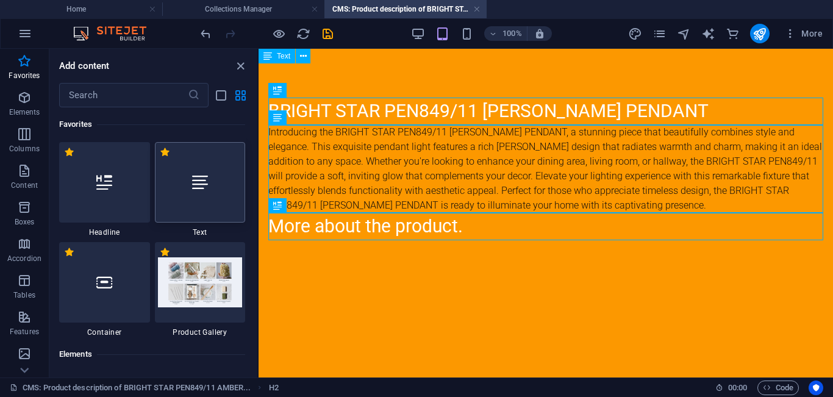
click at [199, 196] on div at bounding box center [200, 182] width 91 height 80
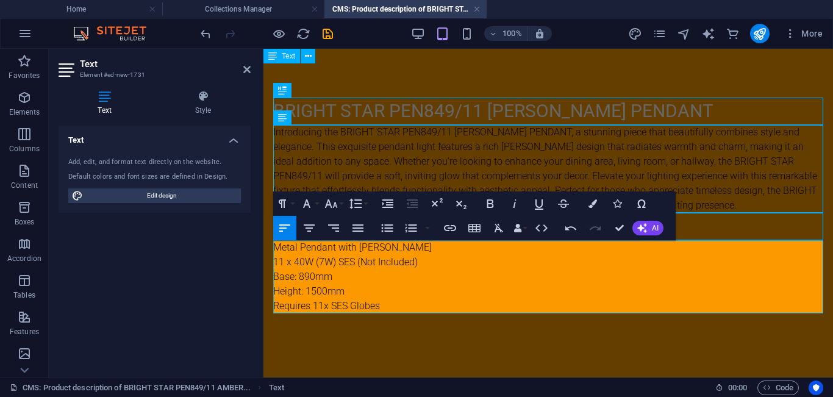
scroll to position [900, 4]
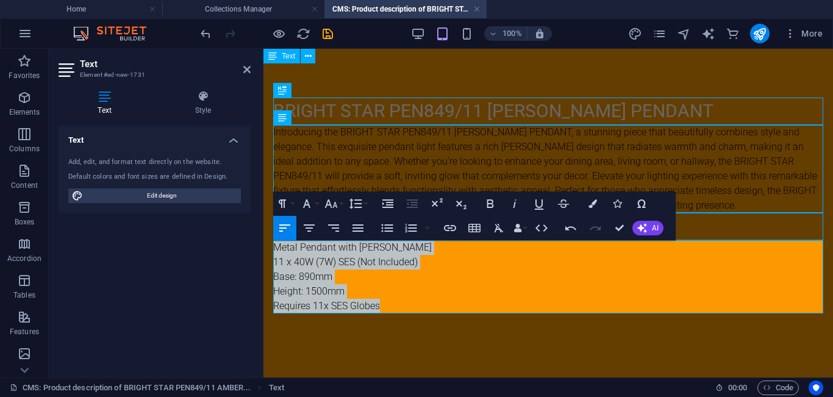
drag, startPoint x: 385, startPoint y: 305, endPoint x: 274, endPoint y: 251, distance: 123.8
click at [274, 251] on div "Metal Pendant with Amber 11 x 40W (7W) SES (Not Included) Base: 890mm Height: 1…" at bounding box center [548, 276] width 550 height 73
click at [383, 232] on icon "button" at bounding box center [387, 228] width 15 height 15
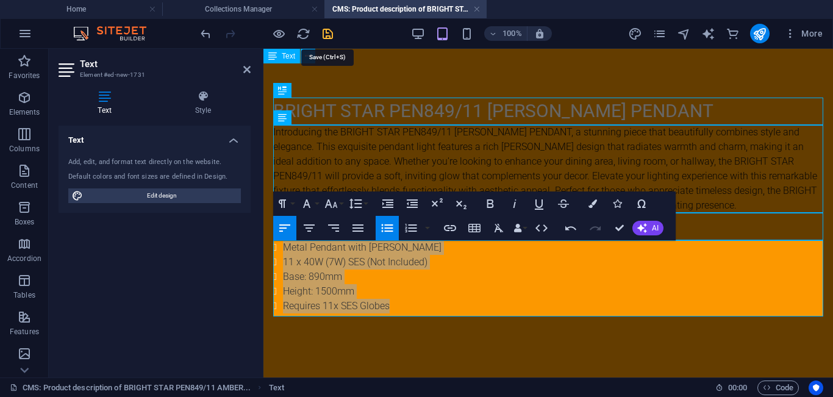
click at [327, 37] on icon "save" at bounding box center [328, 34] width 14 height 14
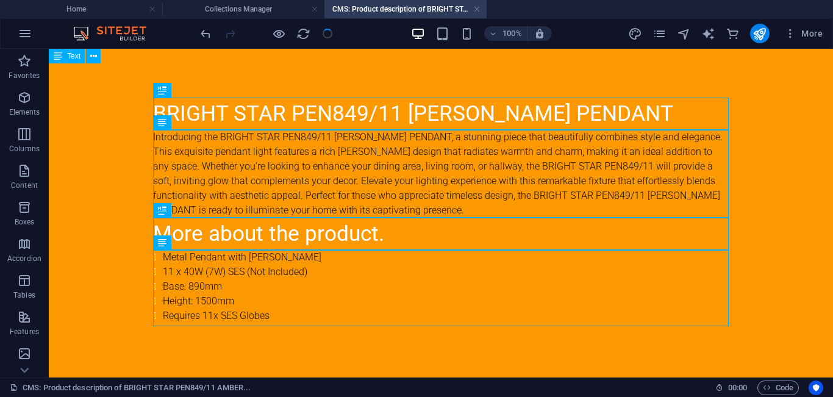
click at [112, 218] on body "BRIGHT STAR PEN849/11 [PERSON_NAME] PENDANT Introducing the BRIGHT STAR PEN849/…" at bounding box center [441, 210] width 784 height 323
click at [262, 8] on h4 "Collections Manager" at bounding box center [243, 8] width 162 height 13
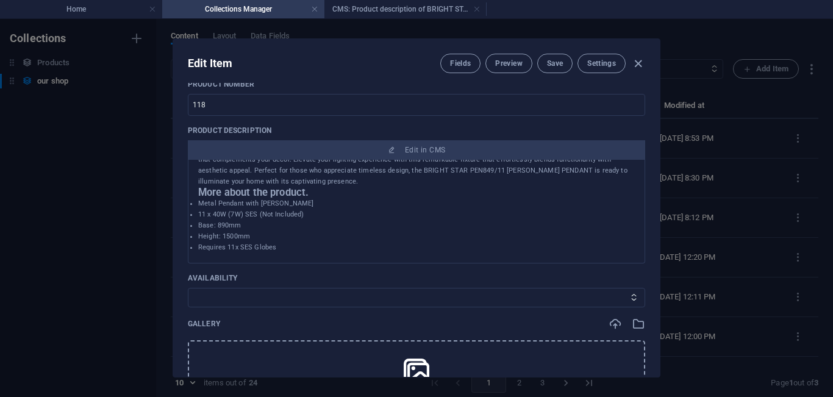
scroll to position [424, 0]
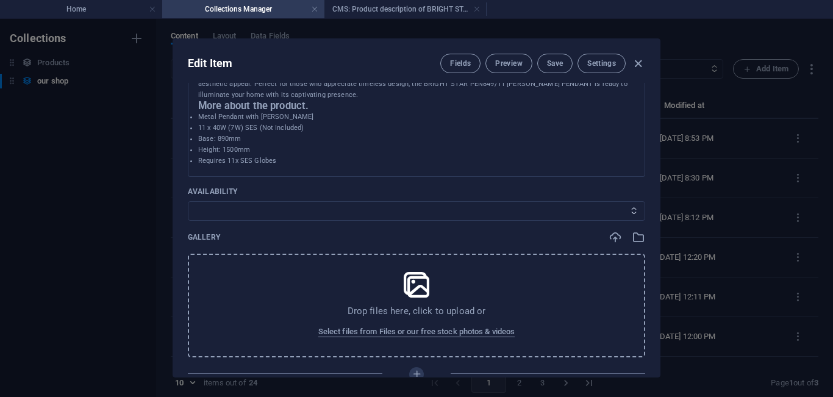
click at [444, 213] on select "In stock Out of stock" at bounding box center [416, 211] width 457 height 20
select select "In stock"
click at [188, 201] on select "In stock Out of stock" at bounding box center [416, 211] width 457 height 20
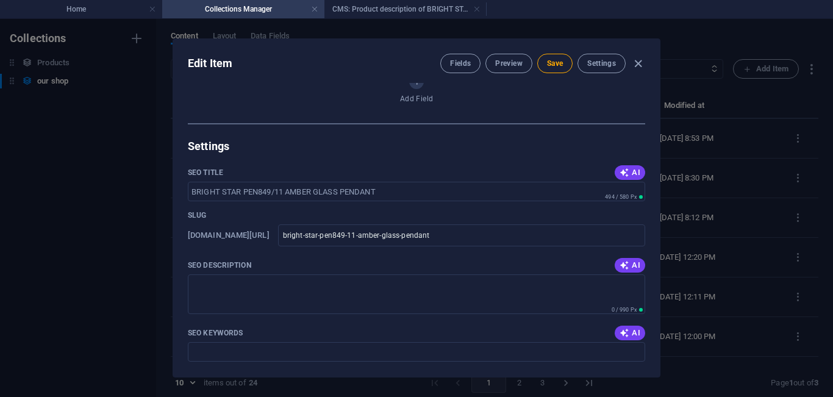
scroll to position [717, 0]
click at [626, 268] on span "AI" at bounding box center [629, 265] width 21 height 10
type textarea "Illuminate your space with the BRIGHT STAR [PERSON_NAME] PENDANT. Stylish, eleg…"
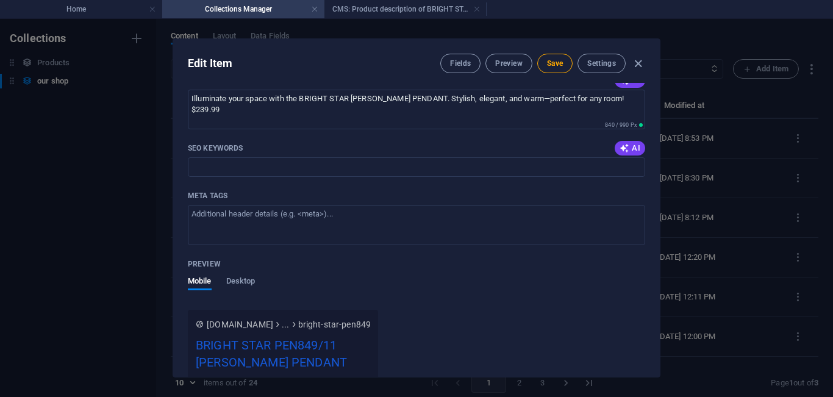
scroll to position [902, 0]
click at [632, 154] on button "AI" at bounding box center [630, 147] width 30 height 15
type input "[PERSON_NAME] pendant, BRIGHT STAR pendant light, decorative lighting, modern p…"
click at [558, 63] on span "Save" at bounding box center [555, 64] width 16 height 10
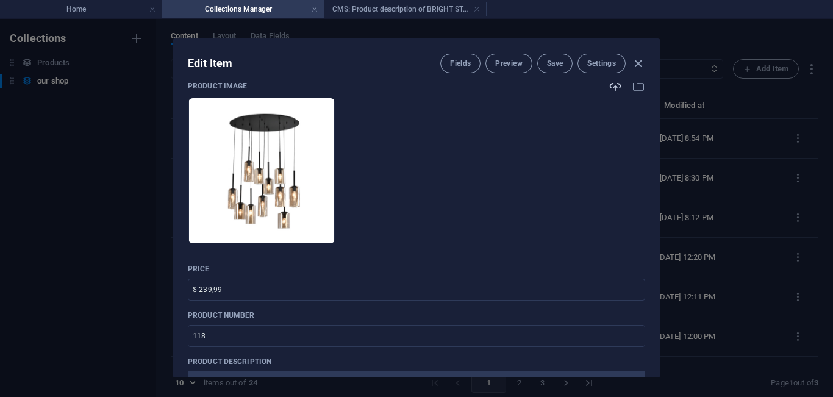
scroll to position [107, 0]
click at [555, 63] on span "Save" at bounding box center [555, 64] width 16 height 10
click at [633, 61] on icon "button" at bounding box center [638, 64] width 14 height 14
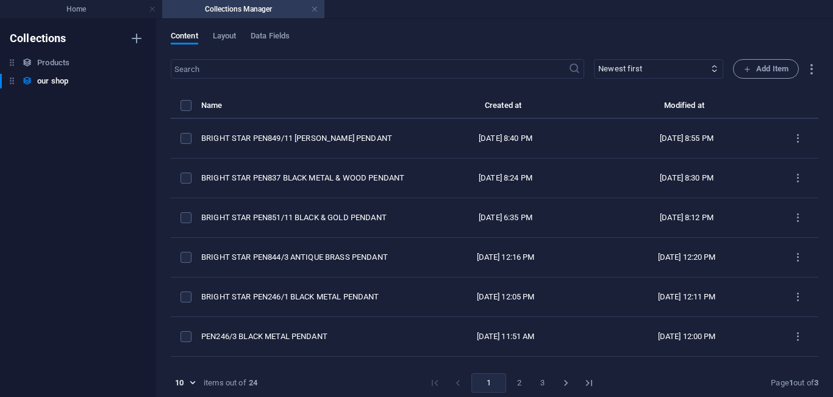
click at [410, 31] on div "Content Layout Data Fields" at bounding box center [494, 42] width 647 height 23
